Goal: Navigation & Orientation: Find specific page/section

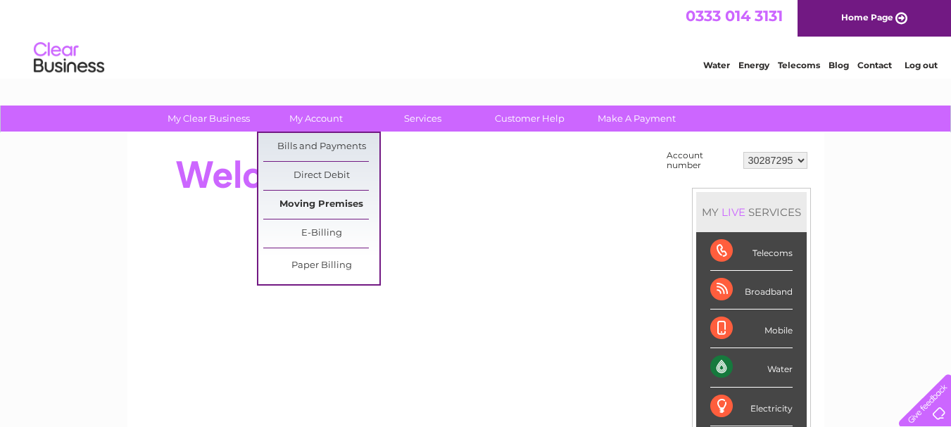
click at [328, 201] on link "Moving Premises" at bounding box center [321, 205] width 116 height 28
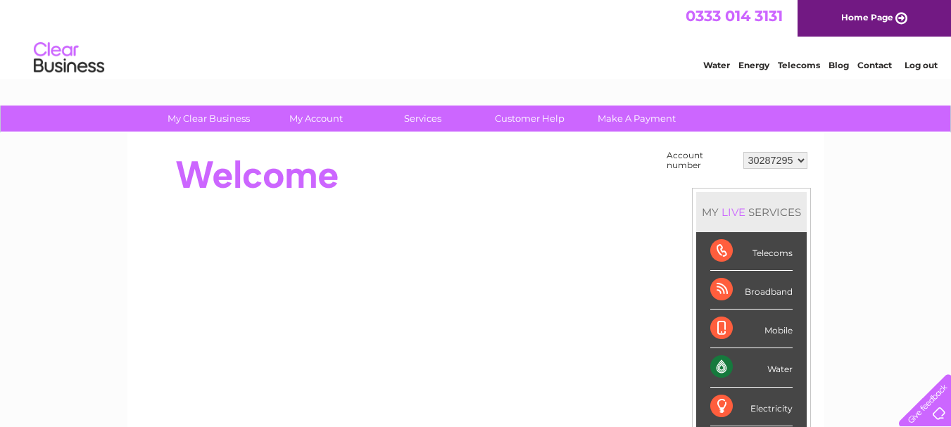
click at [219, 115] on link "My Clear Business" at bounding box center [209, 119] width 116 height 26
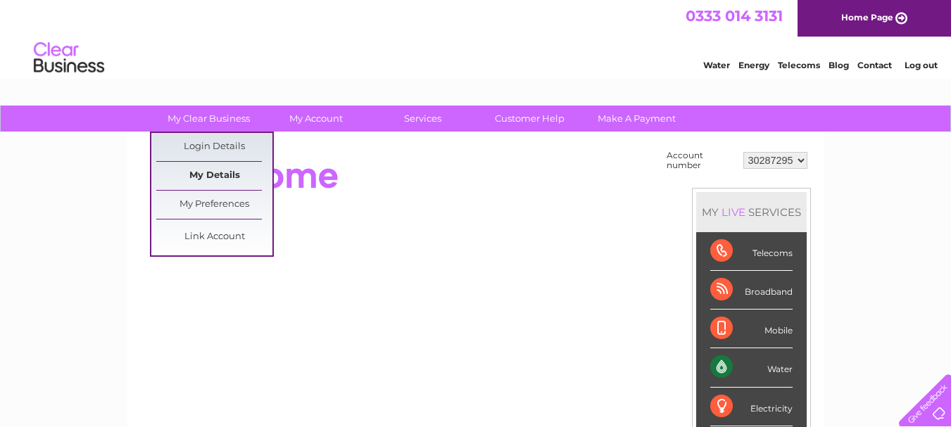
click at [222, 173] on link "My Details" at bounding box center [214, 176] width 116 height 28
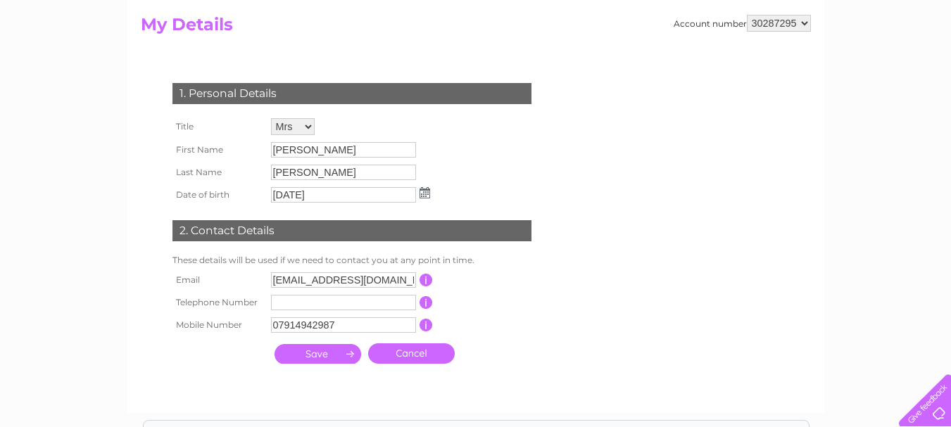
scroll to position [42, 0]
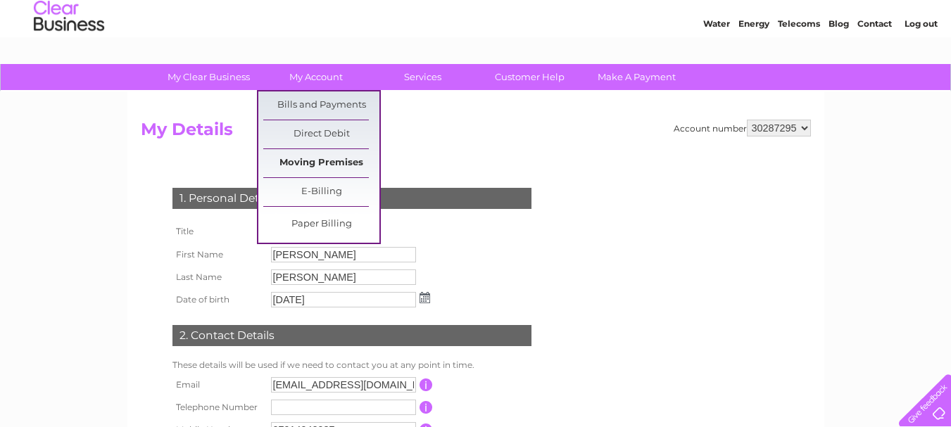
click at [321, 169] on link "Moving Premises" at bounding box center [321, 163] width 116 height 28
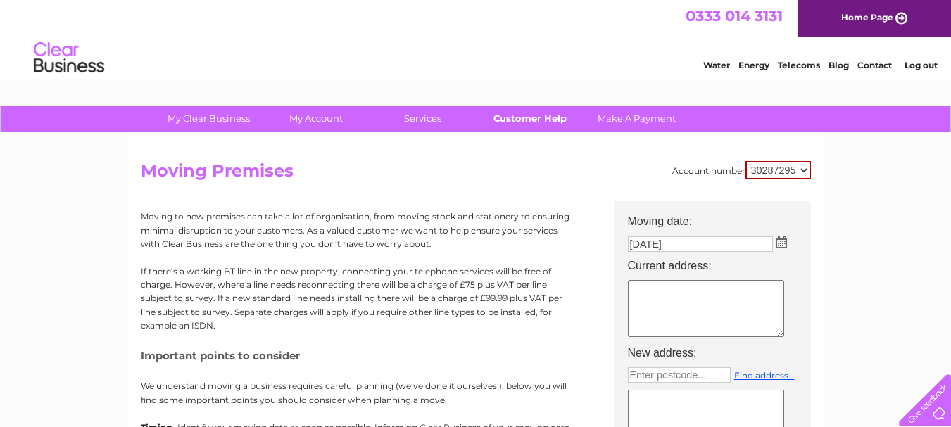
click at [541, 117] on link "Customer Help" at bounding box center [530, 119] width 116 height 26
